Goal: Use online tool/utility: Utilize a website feature to perform a specific function

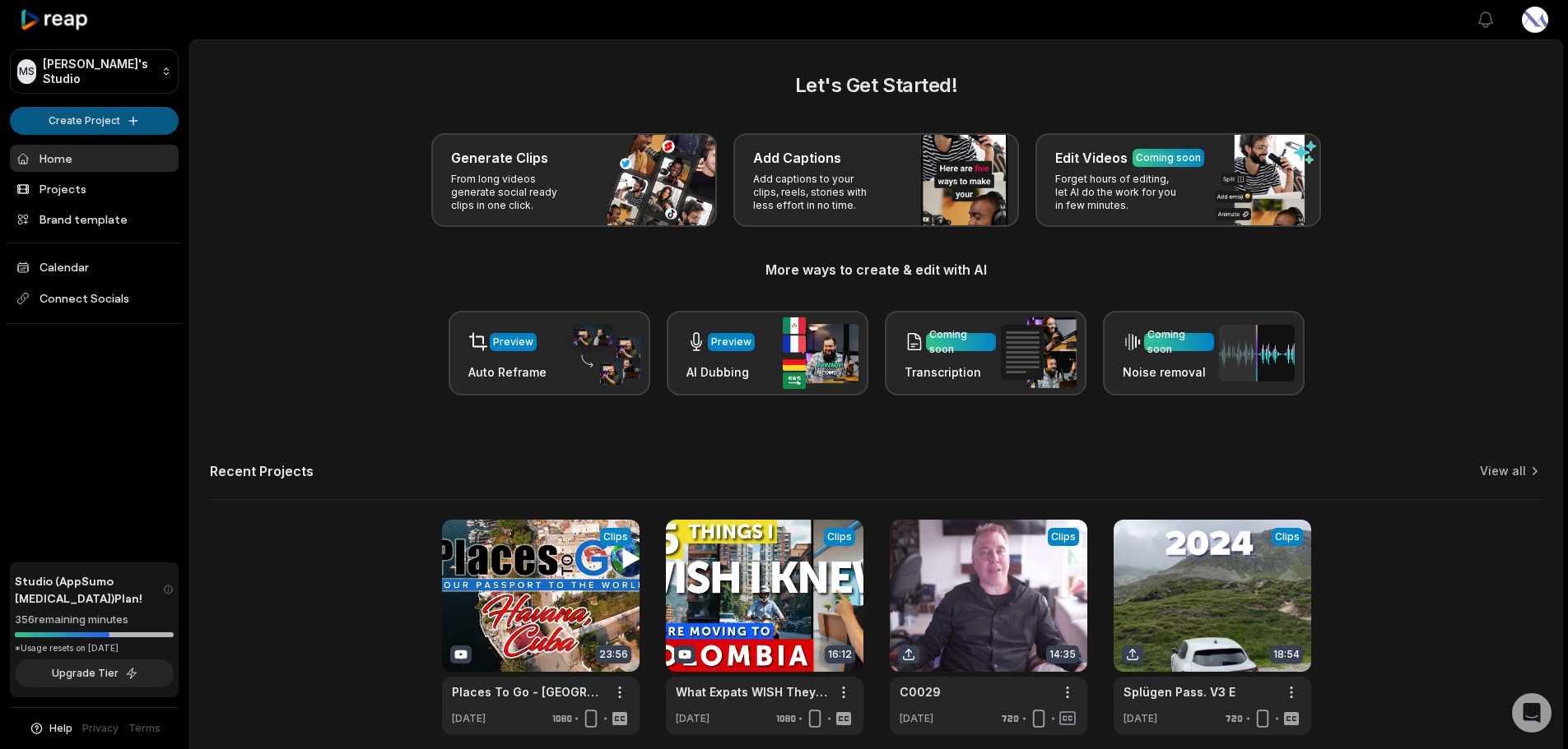
click at [120, 113] on html "MS [PERSON_NAME]'s Studio Create Project Home Projects Brand template Calendar …" at bounding box center [784, 374] width 1568 height 749
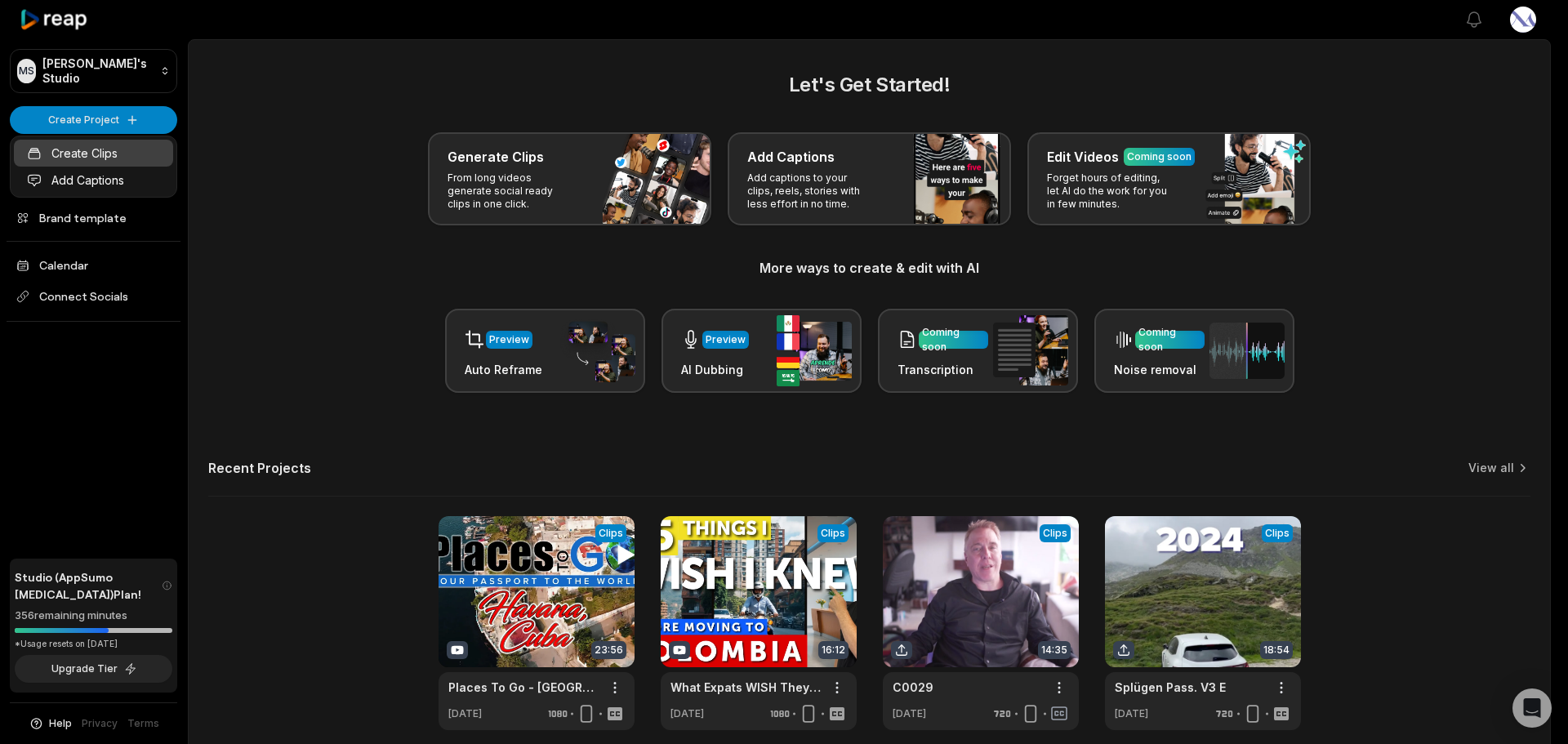
click at [96, 158] on link "Create Clips" at bounding box center [93, 153] width 159 height 27
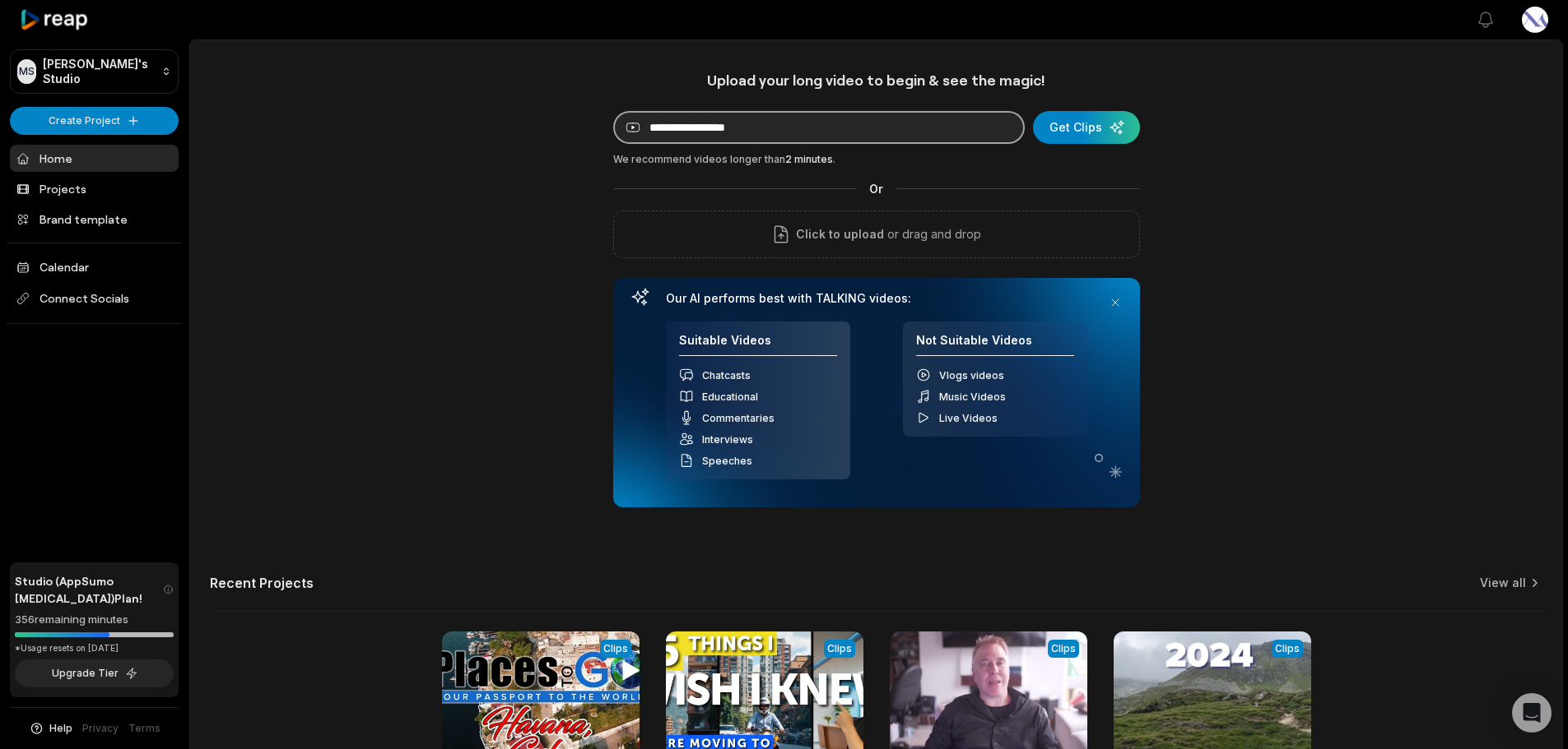
click at [941, 127] on input at bounding box center [819, 128] width 412 height 33
click at [1094, 132] on div "submit" at bounding box center [1086, 128] width 107 height 33
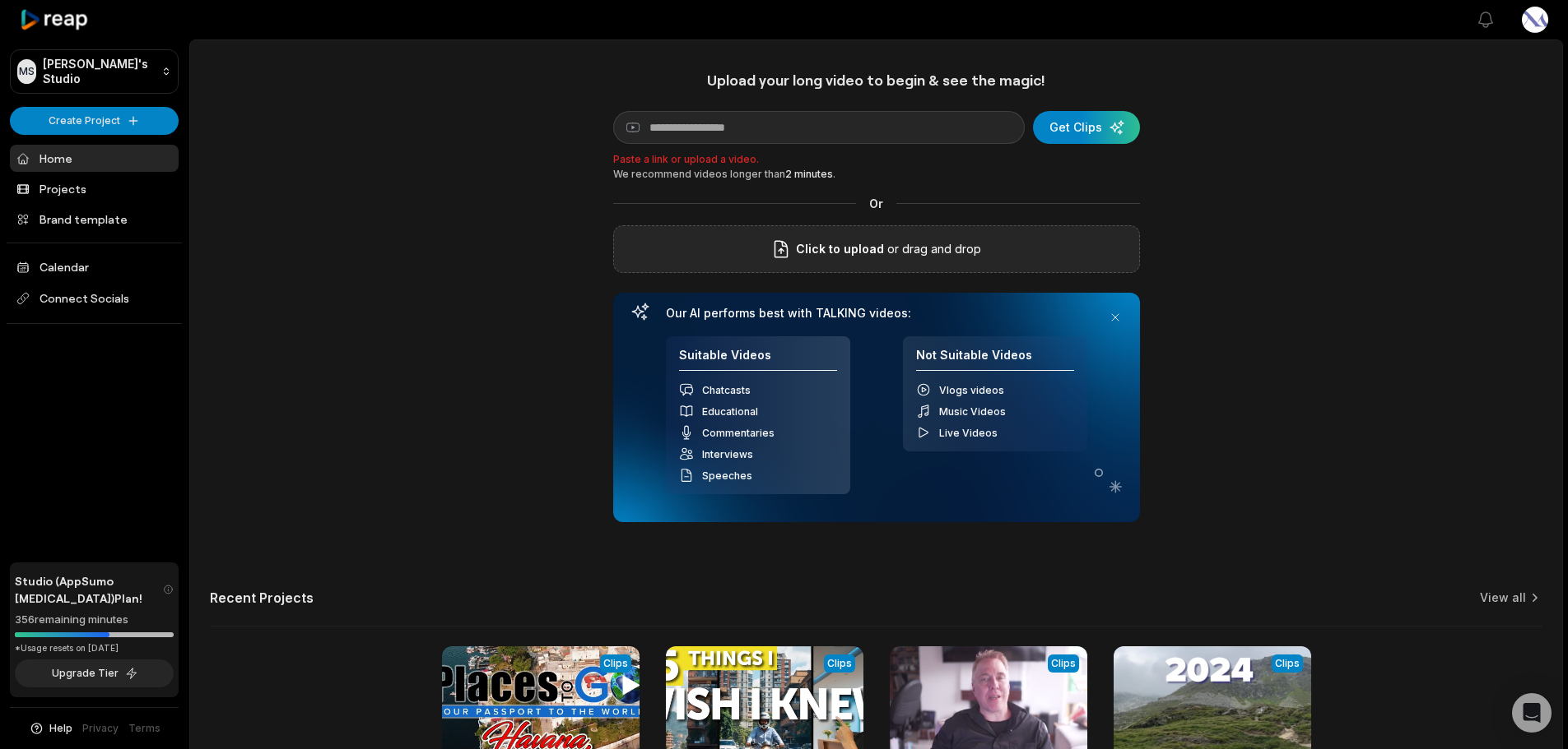
click at [944, 244] on p "or drag and drop" at bounding box center [932, 249] width 97 height 20
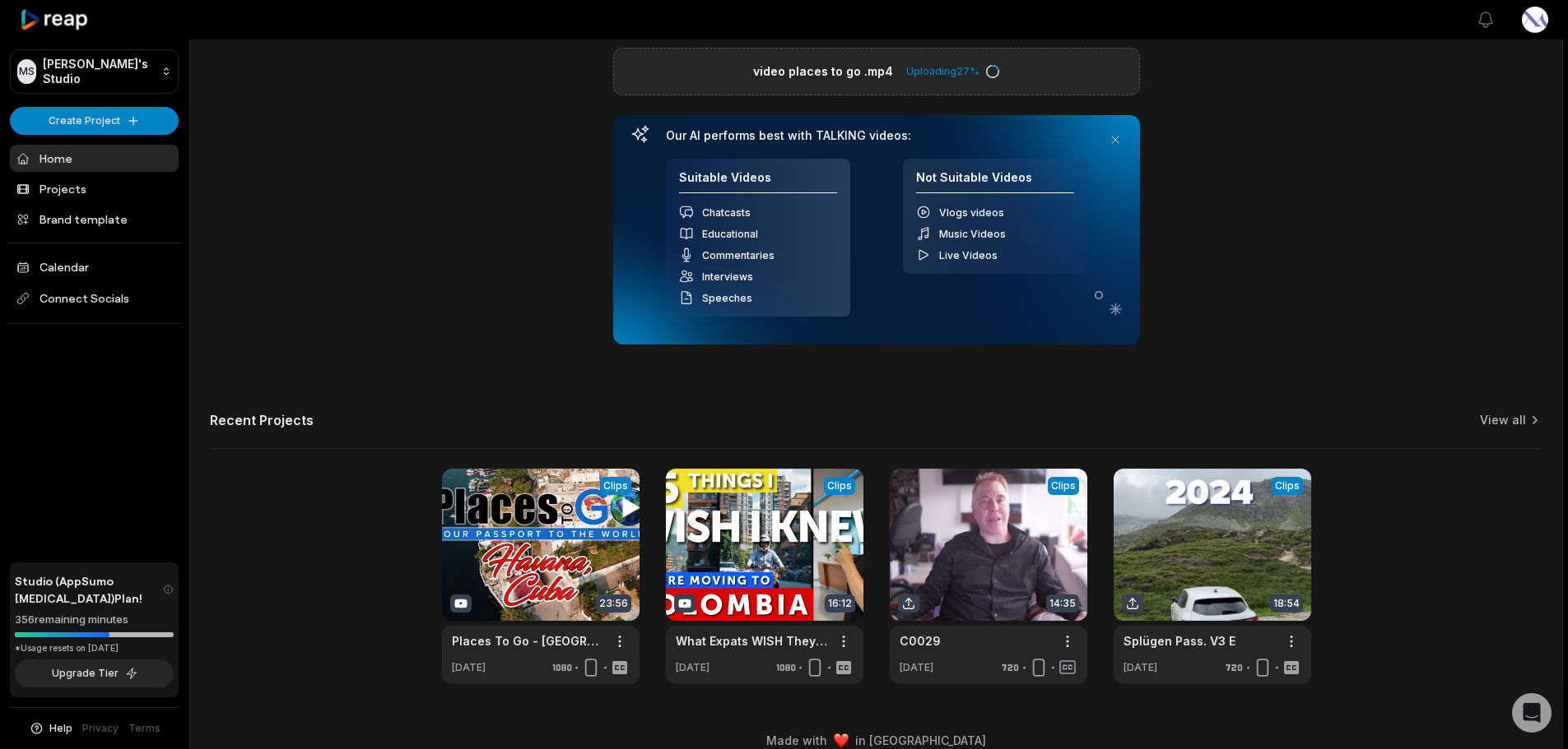
scroll to position [165, 0]
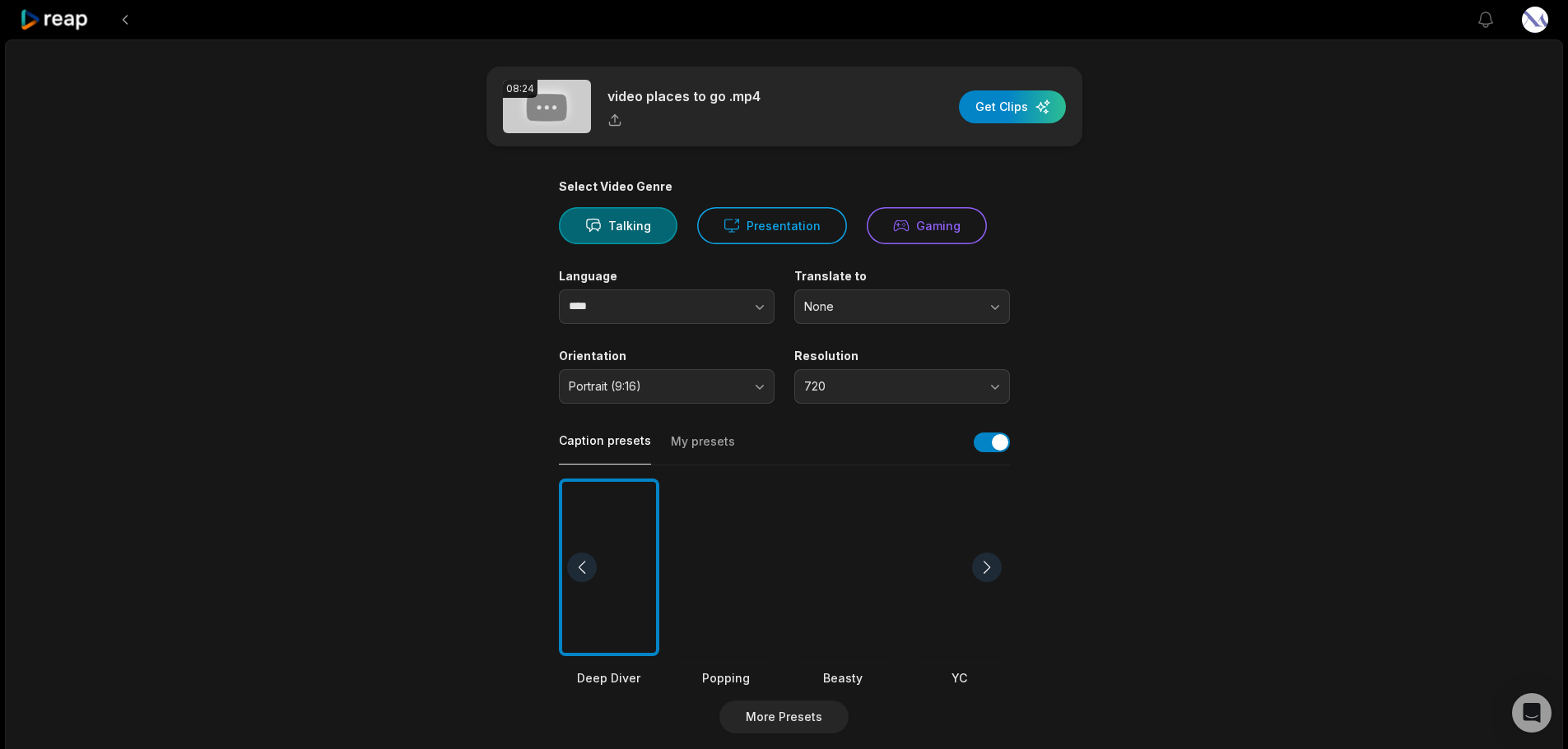
click at [819, 561] on div at bounding box center [842, 568] width 100 height 179
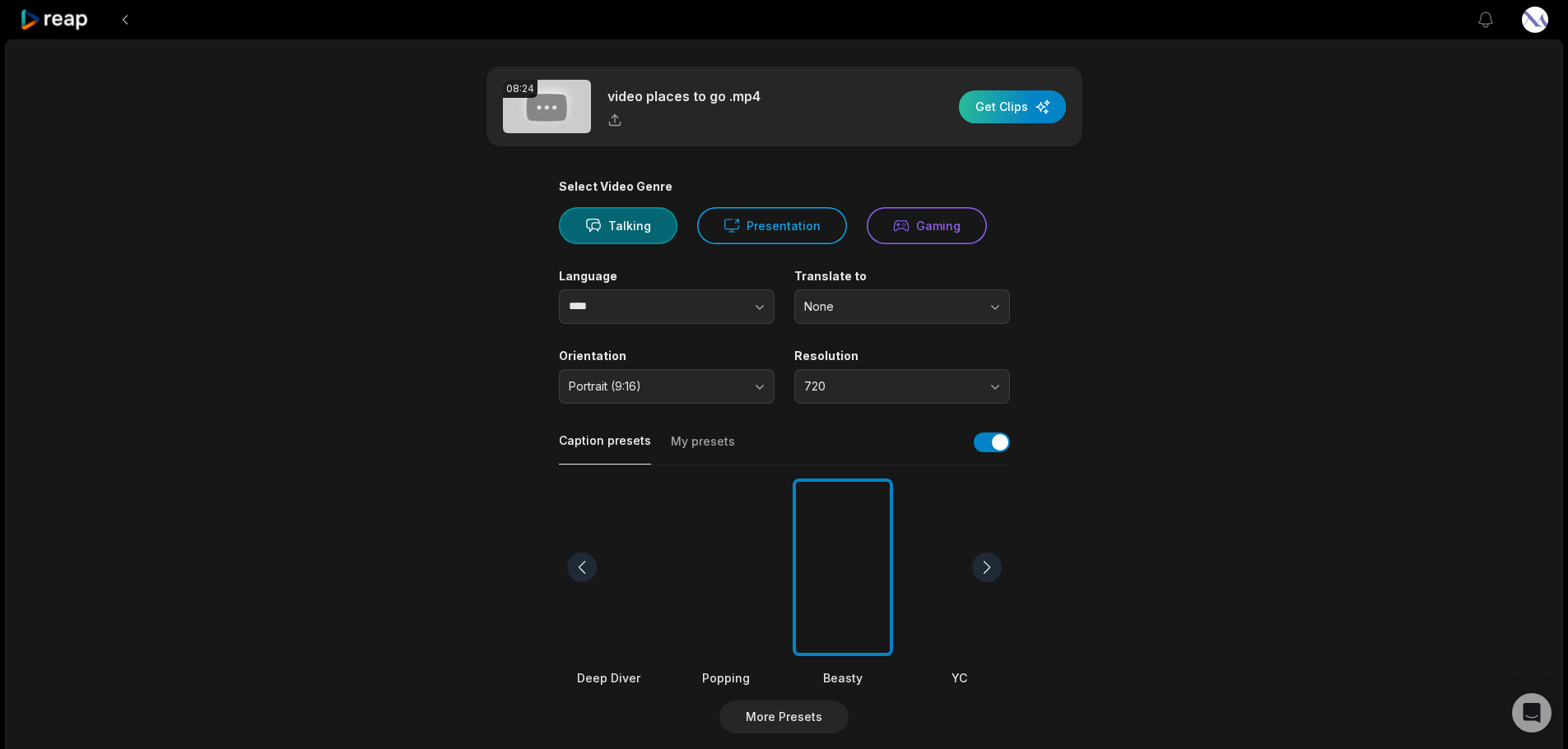
click at [1010, 109] on div "button" at bounding box center [1012, 107] width 107 height 33
